Goal: Task Accomplishment & Management: Manage account settings

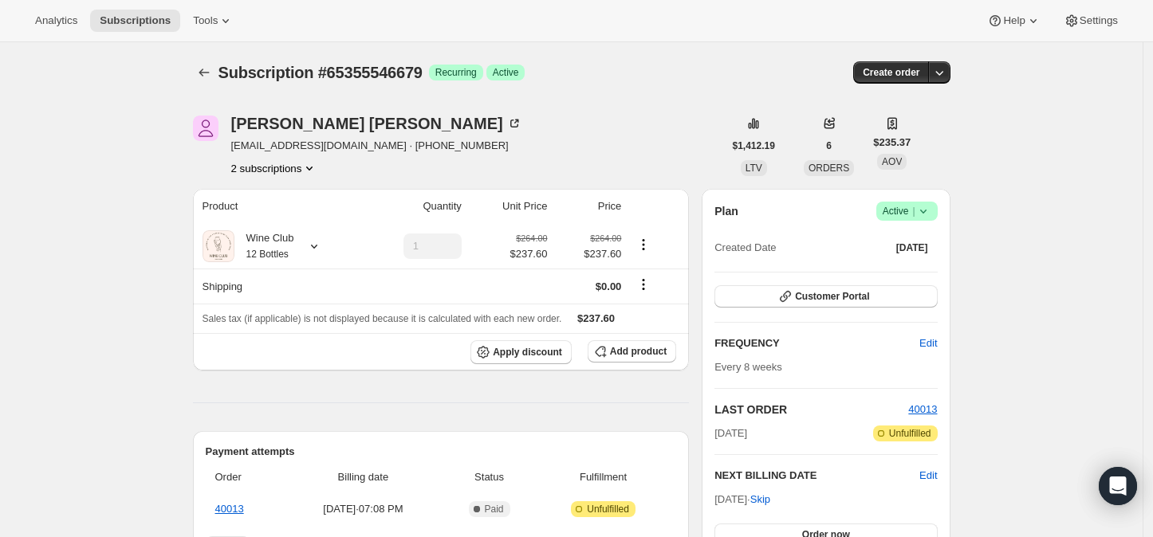
click at [313, 167] on icon "Product actions" at bounding box center [309, 169] width 6 height 4
click at [287, 191] on span "44464603191" at bounding box center [279, 198] width 111 height 16
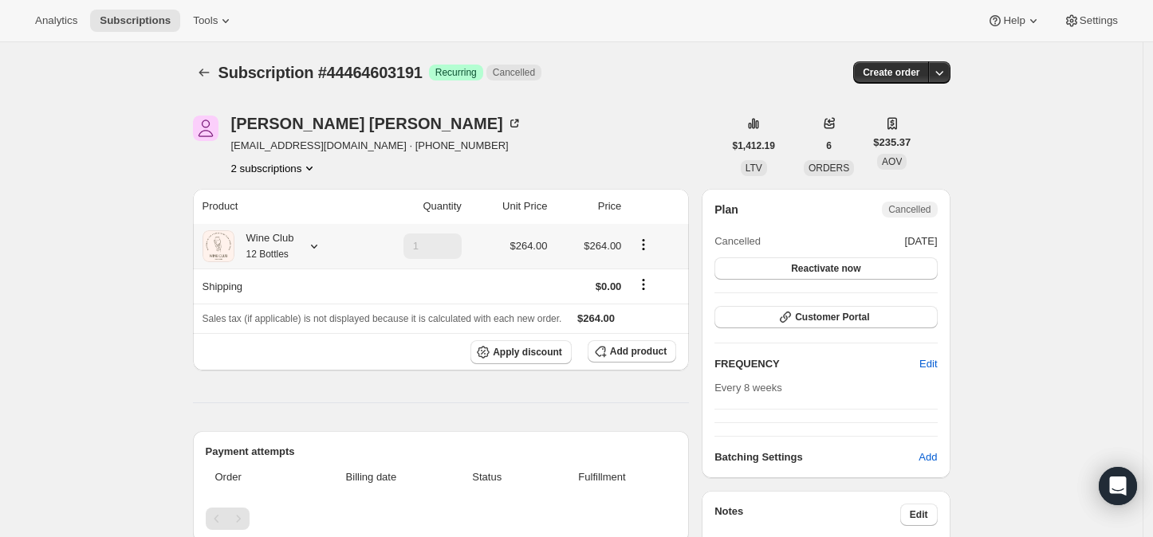
click at [320, 249] on icon at bounding box center [314, 246] width 16 height 16
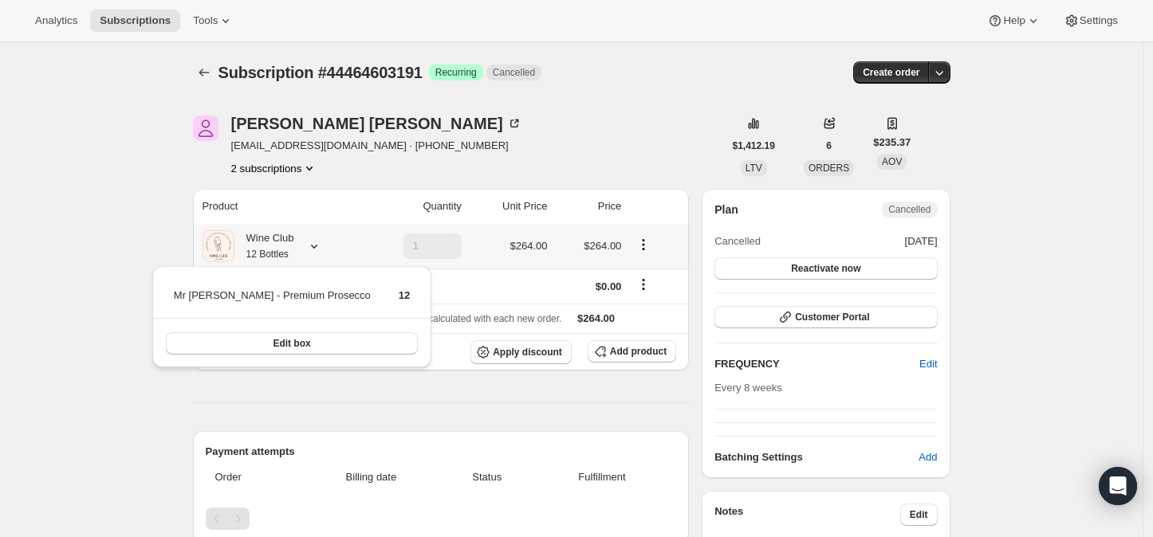
click at [320, 249] on icon at bounding box center [314, 246] width 16 height 16
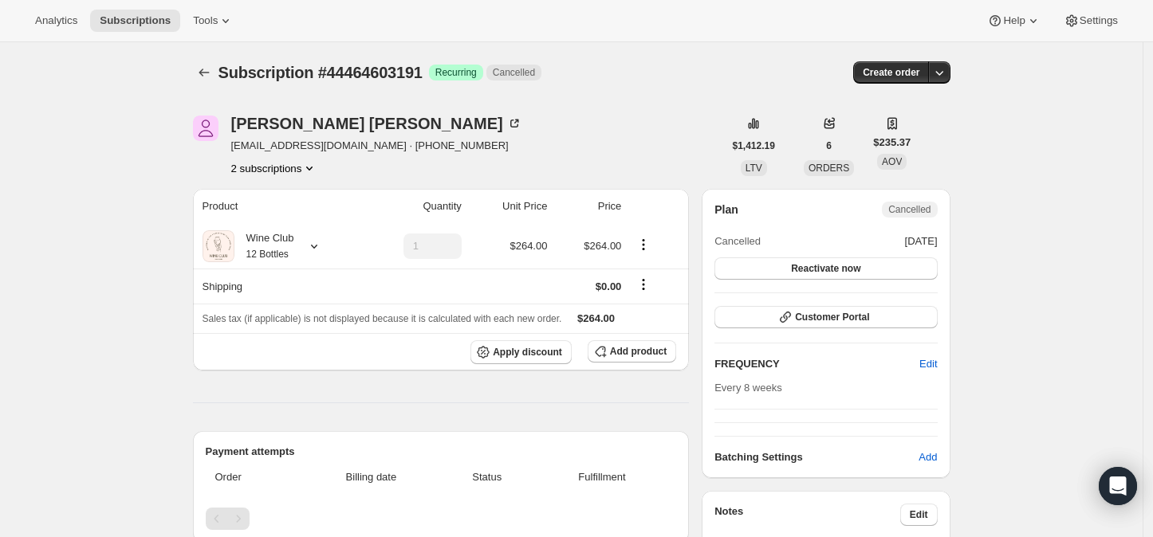
click at [313, 163] on icon "Product actions" at bounding box center [309, 168] width 16 height 16
click at [206, 73] on icon "Subscriptions" at bounding box center [204, 73] width 16 height 16
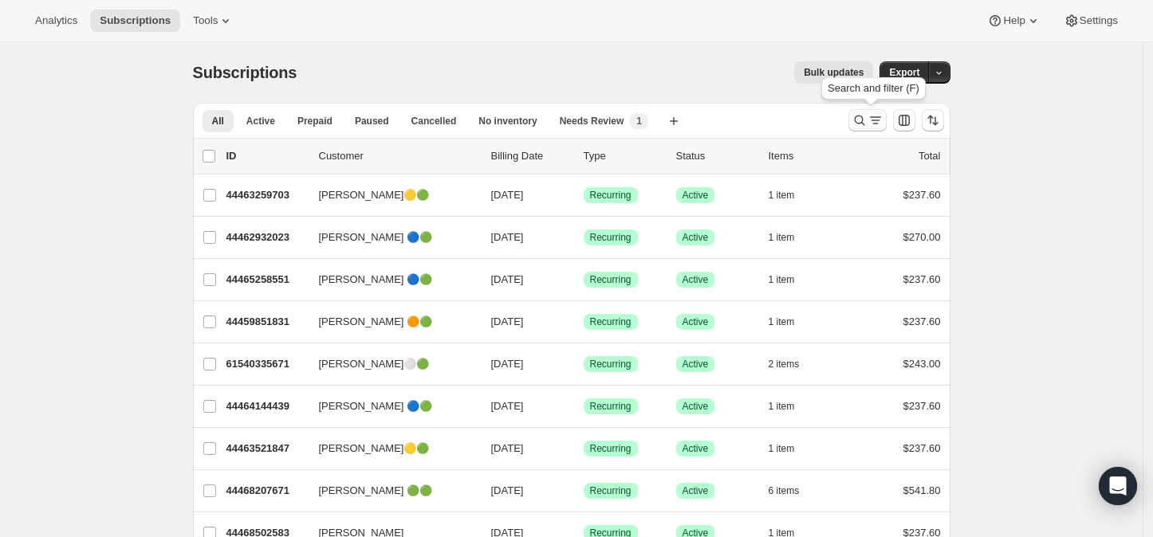
click at [864, 123] on icon "Search and filter results" at bounding box center [859, 121] width 10 height 10
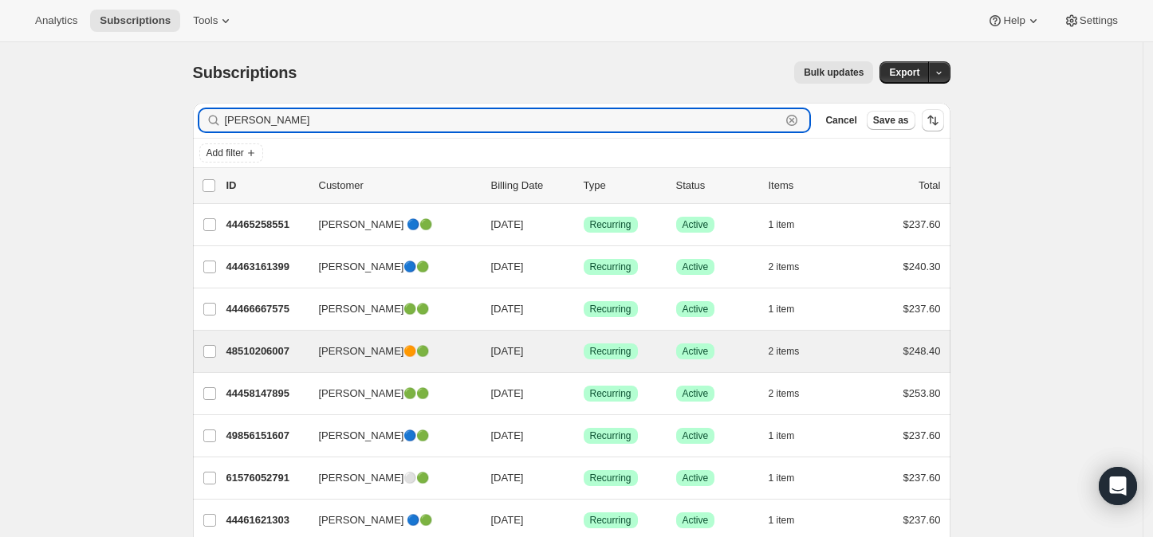
scroll to position [88, 0]
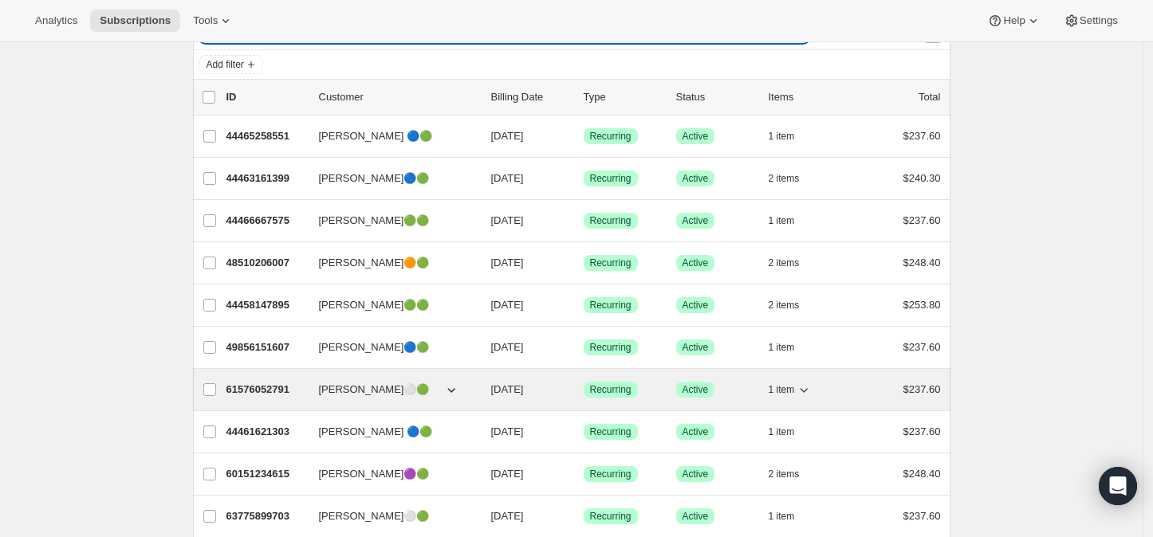
type input "[PERSON_NAME]"
click at [339, 383] on span "[PERSON_NAME]⚪🟢" at bounding box center [374, 390] width 111 height 16
click at [250, 383] on p "61576052791" at bounding box center [266, 390] width 80 height 16
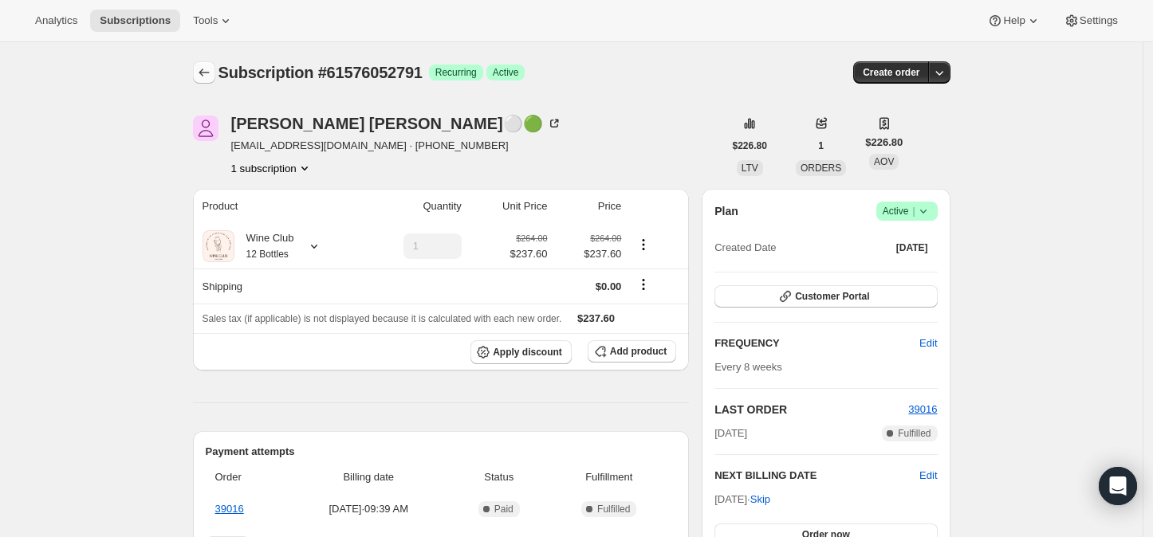
click at [204, 73] on icon "Subscriptions" at bounding box center [204, 73] width 10 height 8
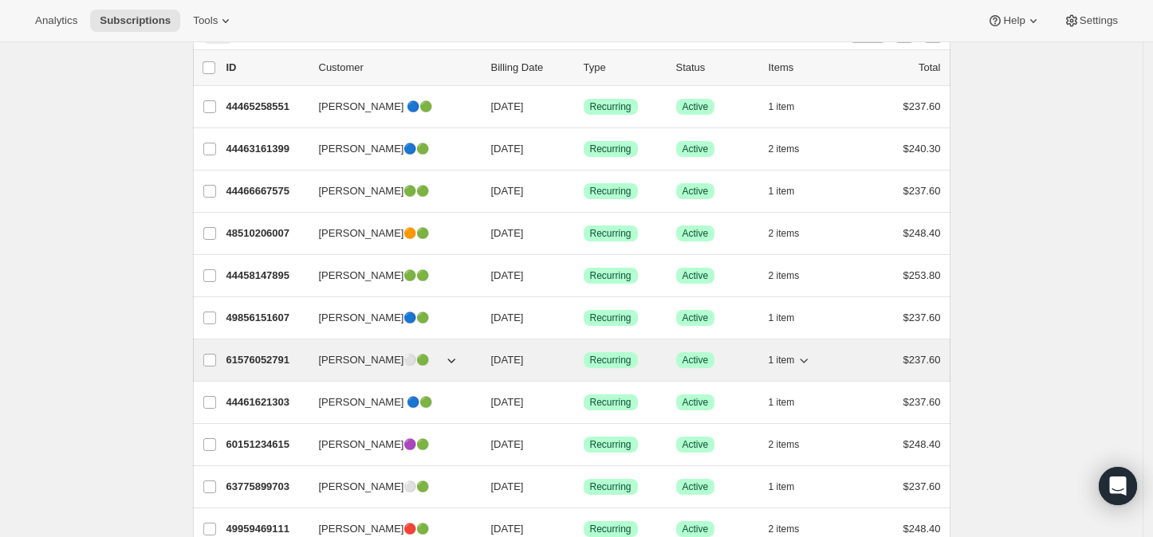
scroll to position [177, 0]
